Goal: Task Accomplishment & Management: Manage account settings

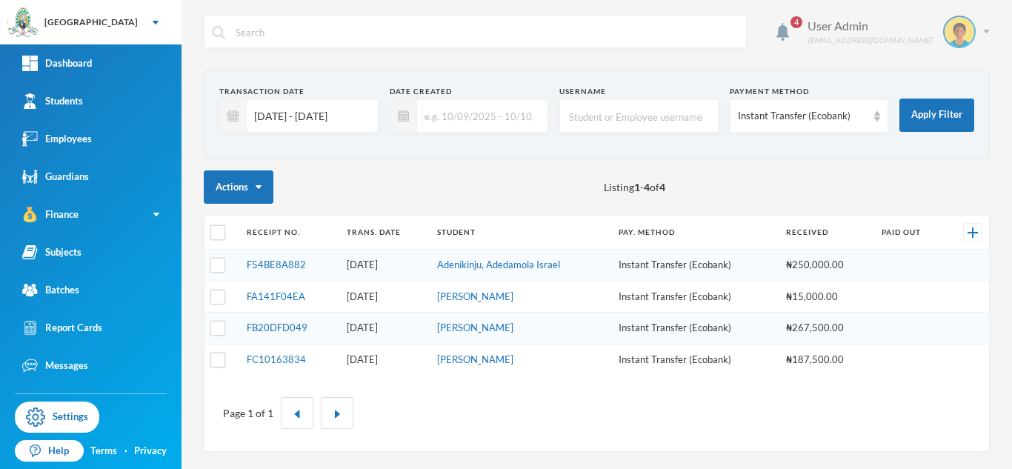
click at [987, 35] on div "User Admin admin@bluebic.com" at bounding box center [893, 32] width 193 height 33
click at [943, 109] on button "Logout" at bounding box center [949, 108] width 67 height 22
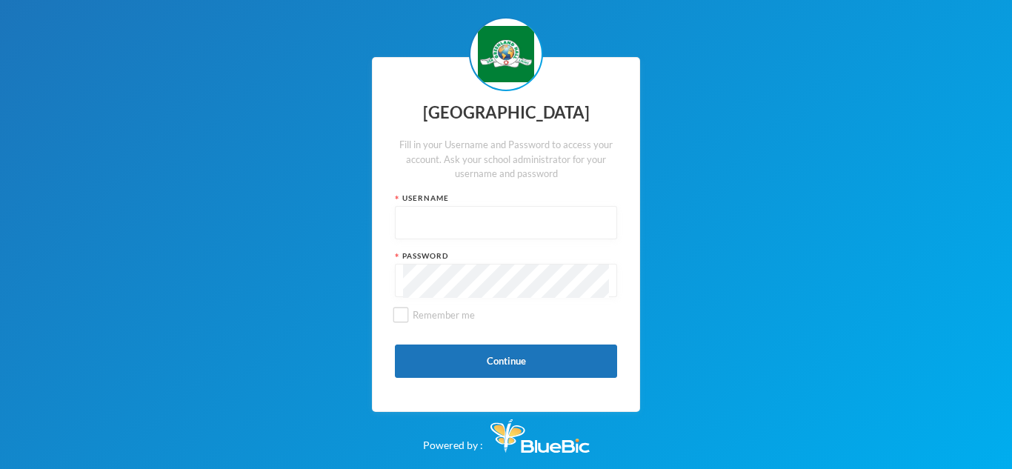
type input "Admin"
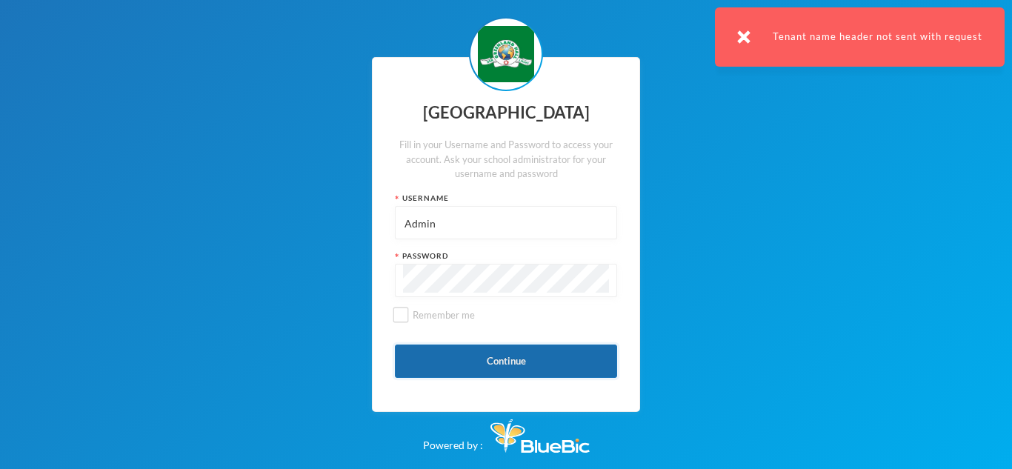
click at [521, 356] on button "Continue" at bounding box center [506, 361] width 222 height 33
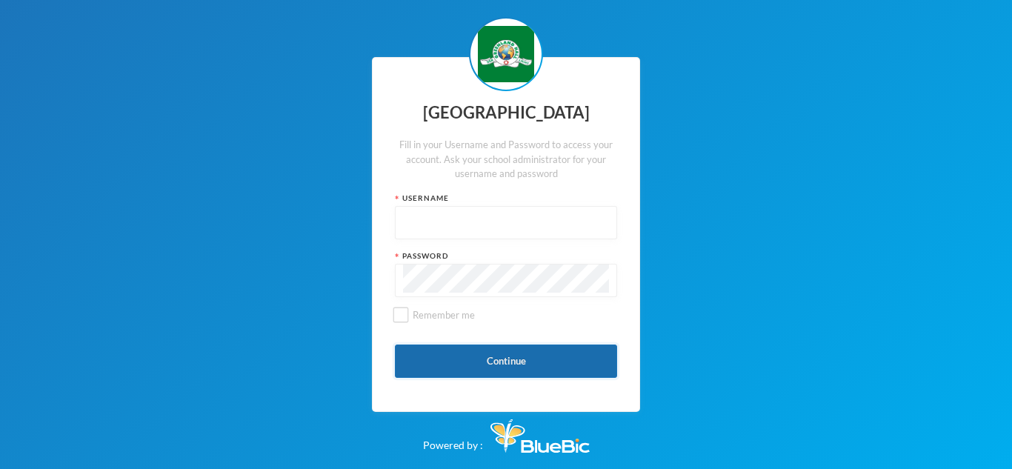
type input "Admin"
click at [516, 359] on button "Continue" at bounding box center [506, 361] width 222 height 33
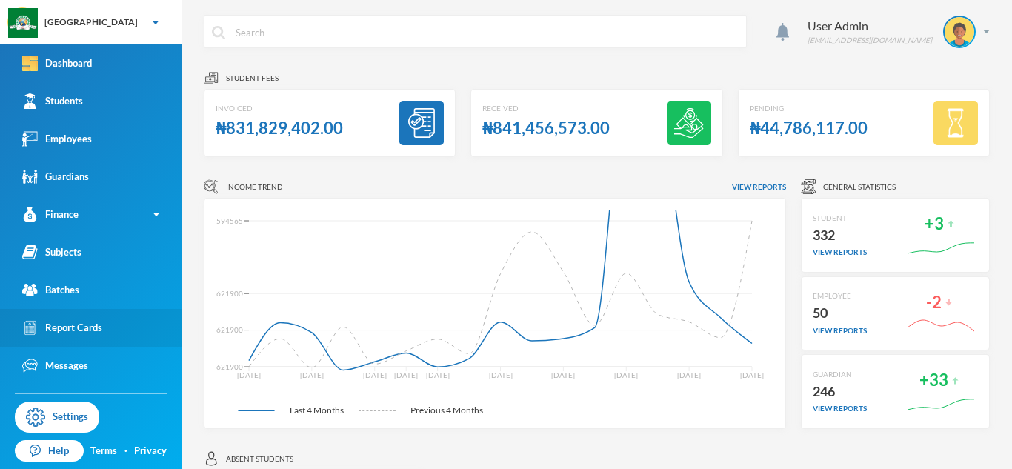
scroll to position [29, 0]
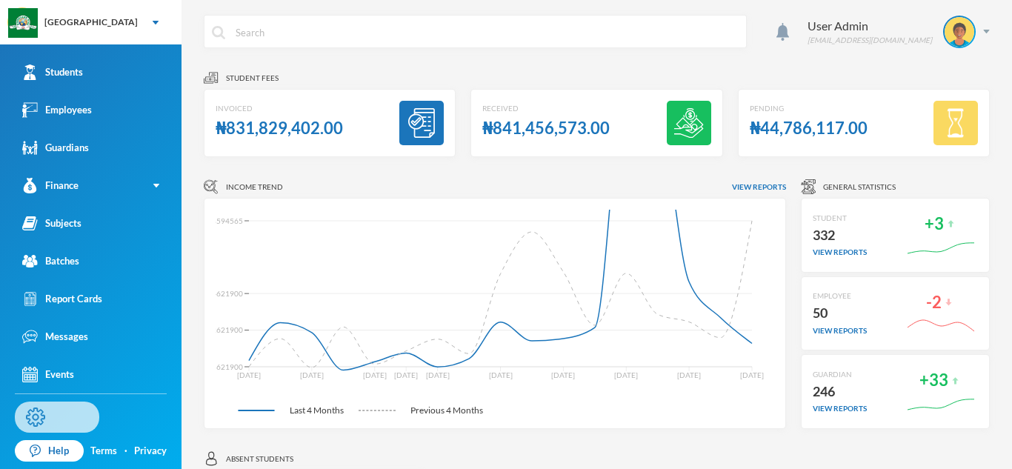
click at [70, 417] on link "Settings" at bounding box center [57, 417] width 84 height 31
click at [984, 35] on div "User Admin admin@bluebic.com" at bounding box center [893, 32] width 193 height 33
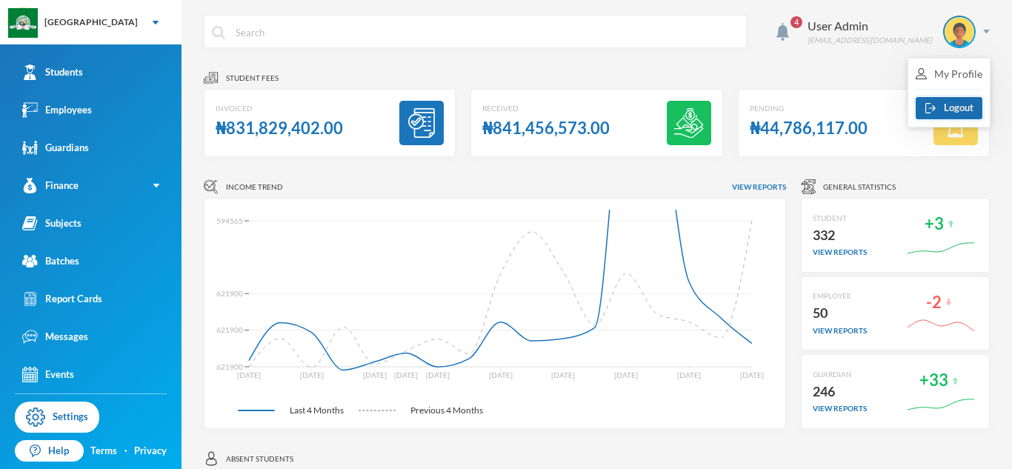
click at [941, 109] on button "Logout" at bounding box center [949, 108] width 67 height 22
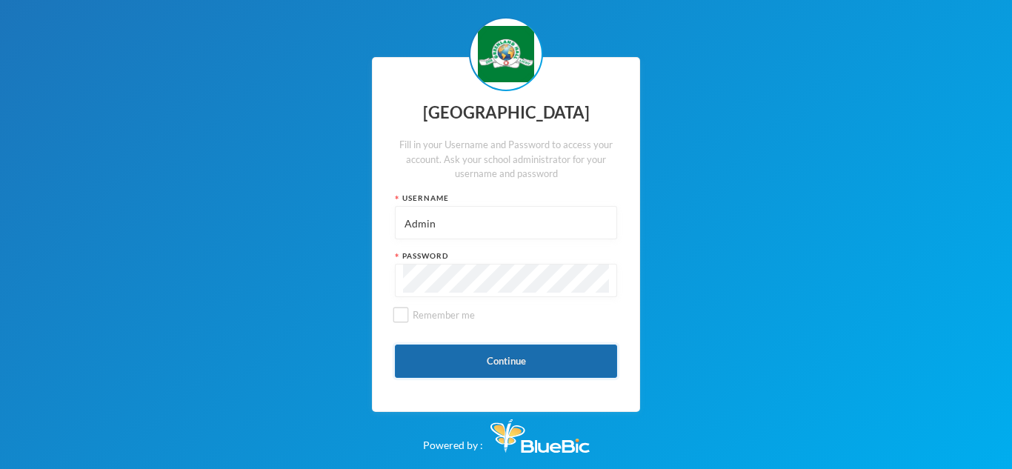
click at [508, 354] on button "Continue" at bounding box center [506, 361] width 222 height 33
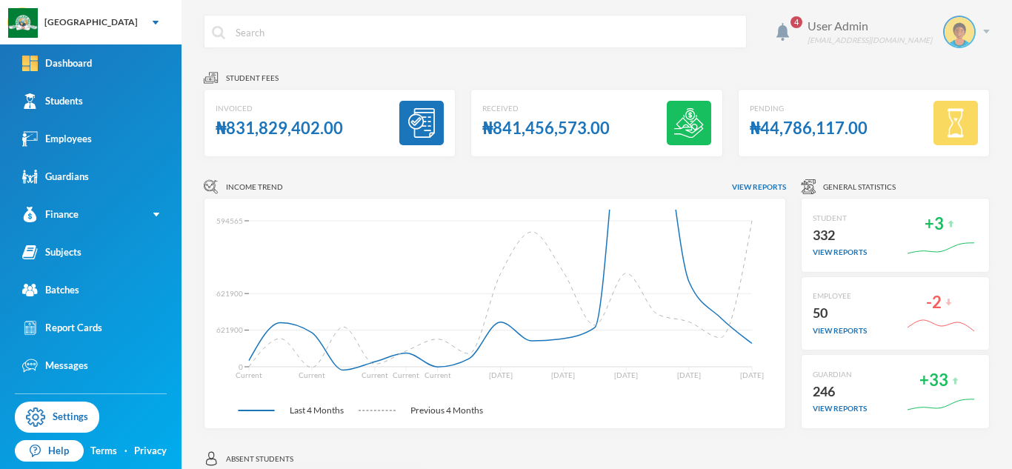
click at [985, 37] on div "User Admin admin@bluebic.com" at bounding box center [893, 32] width 193 height 33
click at [938, 110] on button "Logout" at bounding box center [949, 108] width 67 height 22
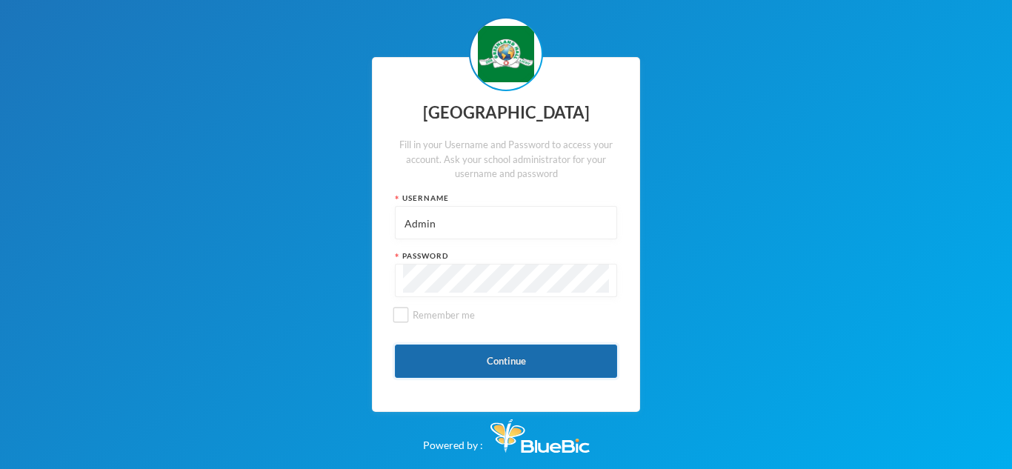
click at [502, 358] on button "Continue" at bounding box center [506, 361] width 222 height 33
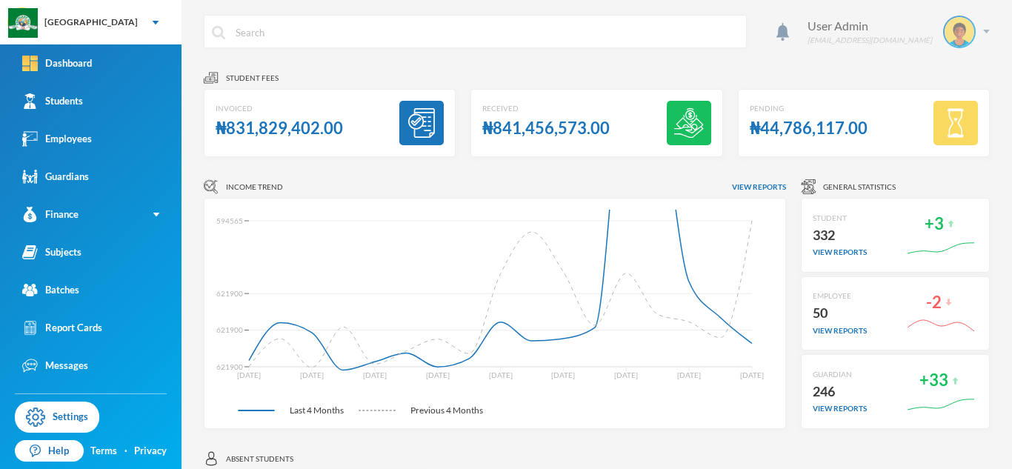
click at [986, 31] on img at bounding box center [987, 32] width 7 height 4
click at [945, 107] on button "Logout" at bounding box center [949, 108] width 67 height 22
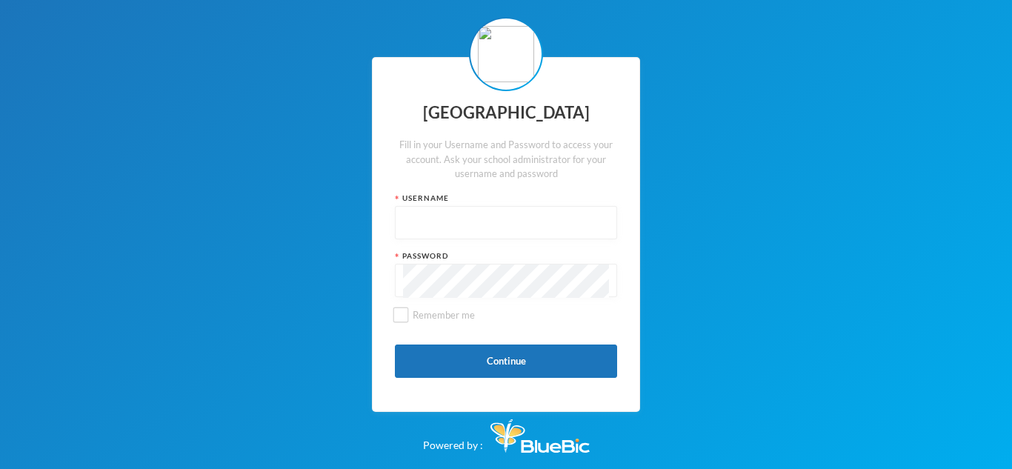
type input "Admin"
